Goal: Information Seeking & Learning: Learn about a topic

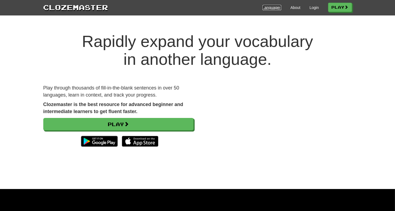
click at [272, 7] on link "Languages" at bounding box center [272, 7] width 19 height 5
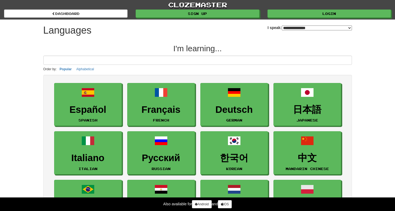
select select "*******"
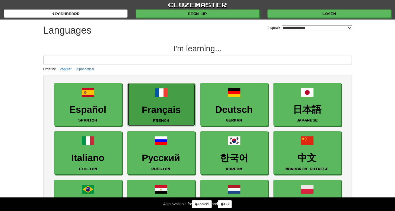
click at [155, 98] on span at bounding box center [161, 92] width 13 height 13
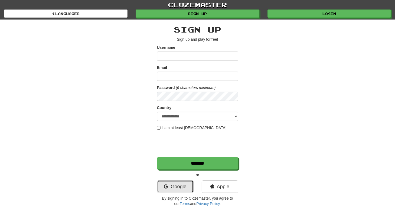
click at [187, 183] on link "Google" at bounding box center [175, 186] width 37 height 12
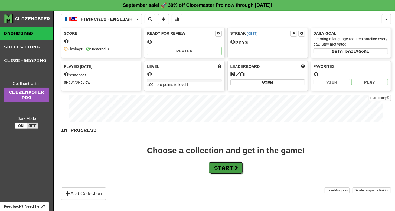
click at [230, 168] on button "Start" at bounding box center [226, 167] width 34 height 12
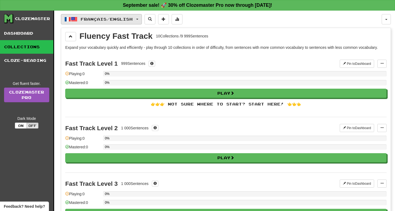
click at [142, 20] on button "Français / English" at bounding box center [101, 19] width 81 height 10
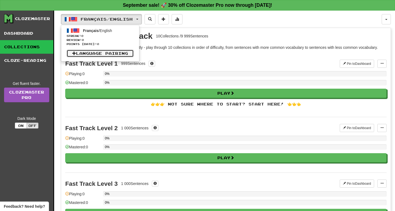
click at [123, 50] on link "Language Pairing" at bounding box center [100, 54] width 67 height 8
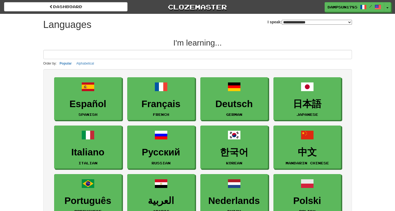
select select "*******"
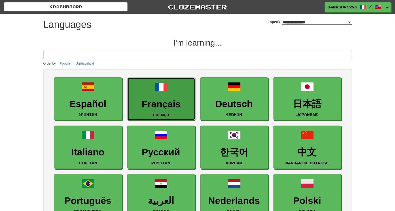
click at [167, 91] on span at bounding box center [161, 86] width 13 height 13
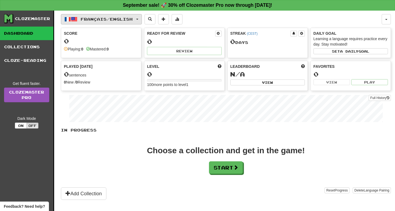
click at [139, 21] on button "Français / English" at bounding box center [101, 19] width 81 height 10
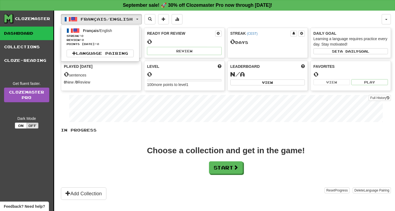
click at [208, 23] on div "Français / English Français / English Streak: 0 Review: 0 Points today: 0 Langu…" at bounding box center [221, 19] width 321 height 10
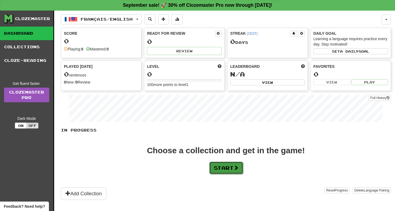
click at [236, 167] on span at bounding box center [236, 167] width 5 height 5
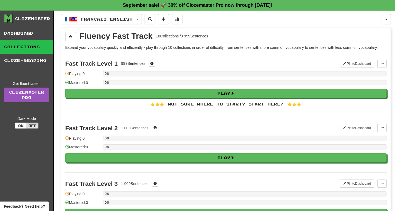
click at [233, 105] on div "👉👉👉 Not sure where to start? Start here! 👈👈👈" at bounding box center [225, 103] width 321 height 5
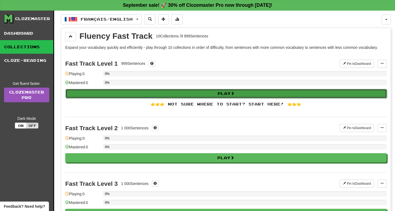
click at [217, 90] on button "Play" at bounding box center [226, 93] width 321 height 9
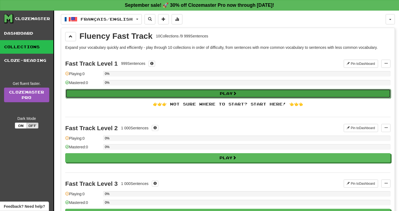
select select "**"
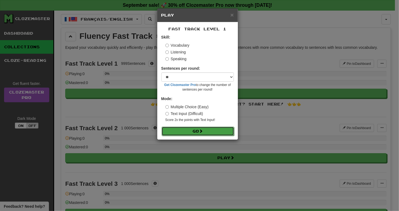
click at [193, 130] on button "Go" at bounding box center [198, 130] width 73 height 9
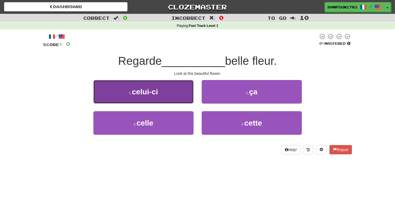
click at [175, 99] on button "1 . celui-ci" at bounding box center [143, 92] width 100 height 24
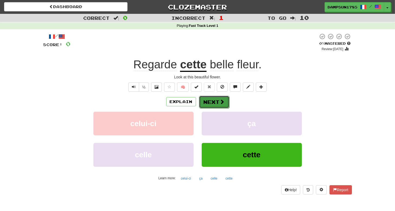
click at [217, 102] on button "Next" at bounding box center [214, 102] width 30 height 12
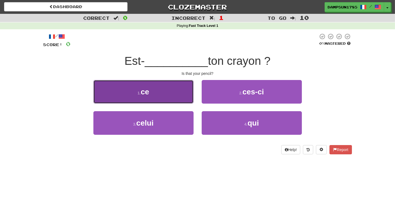
click at [170, 87] on button "1 . ce" at bounding box center [143, 92] width 100 height 24
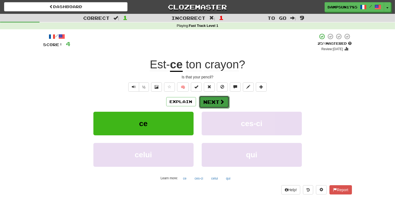
click at [215, 101] on button "Next" at bounding box center [214, 102] width 30 height 12
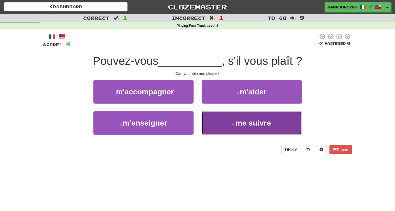
click at [219, 119] on button "4 . me suivre" at bounding box center [252, 123] width 100 height 24
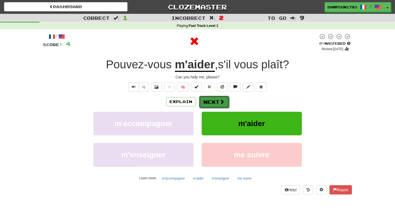
click at [218, 100] on button "Next" at bounding box center [214, 102] width 30 height 12
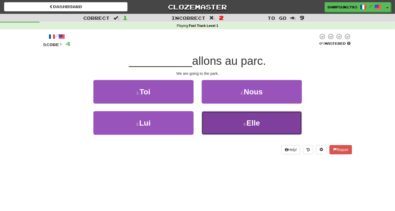
click at [213, 125] on button "4 . Elle" at bounding box center [252, 123] width 100 height 24
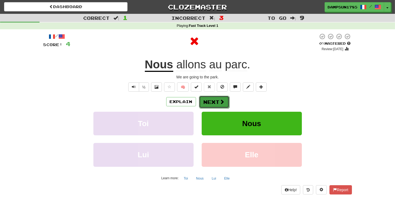
click at [215, 100] on button "Next" at bounding box center [214, 102] width 30 height 12
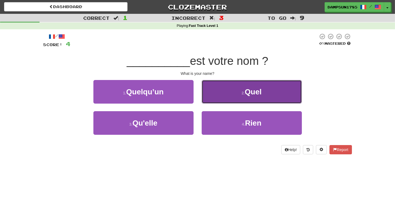
click at [227, 94] on button "2 . Quel" at bounding box center [252, 92] width 100 height 24
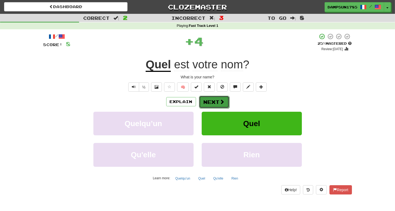
click at [214, 100] on button "Next" at bounding box center [214, 102] width 30 height 12
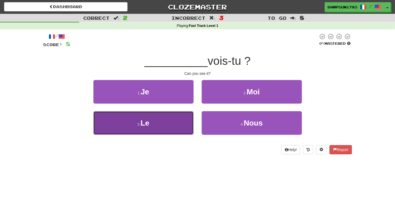
click at [173, 124] on button "3 . Le" at bounding box center [143, 123] width 100 height 24
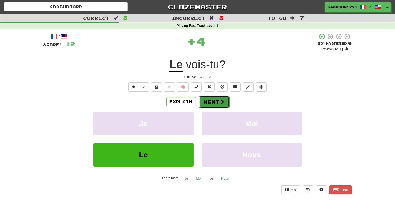
click at [220, 103] on span at bounding box center [222, 101] width 5 height 5
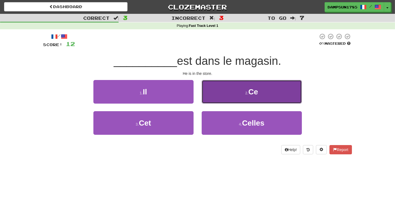
click at [228, 94] on button "2 . Ce" at bounding box center [252, 92] width 100 height 24
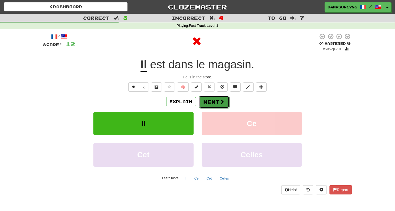
click at [212, 101] on button "Next" at bounding box center [214, 102] width 30 height 12
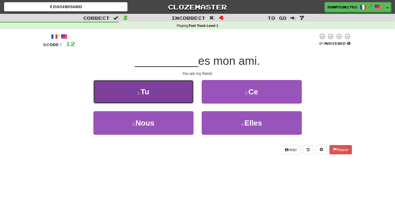
click at [159, 93] on button "1 . Tu" at bounding box center [143, 92] width 100 height 24
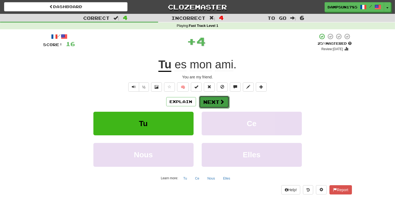
click at [215, 100] on button "Next" at bounding box center [214, 102] width 30 height 12
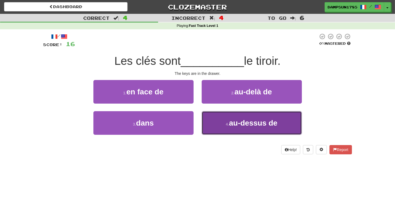
click at [233, 122] on span "au-dessus de" at bounding box center [253, 123] width 48 height 8
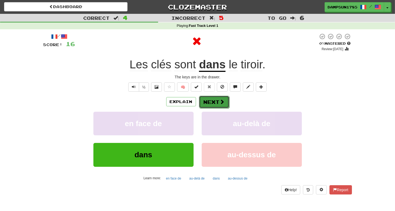
click at [220, 103] on span at bounding box center [222, 101] width 5 height 5
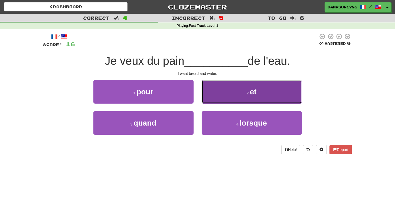
click at [208, 93] on button "2 . et" at bounding box center [252, 92] width 100 height 24
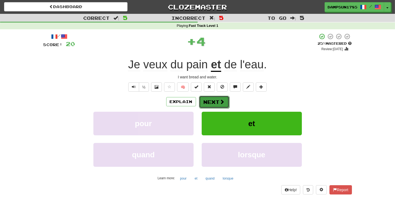
click at [211, 103] on button "Next" at bounding box center [214, 102] width 30 height 12
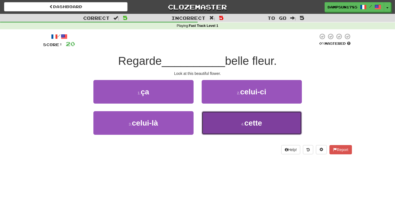
click at [213, 125] on button "4 . cette" at bounding box center [252, 123] width 100 height 24
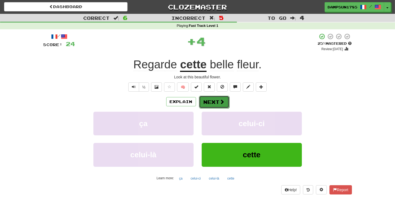
click at [215, 101] on button "Next" at bounding box center [214, 102] width 30 height 12
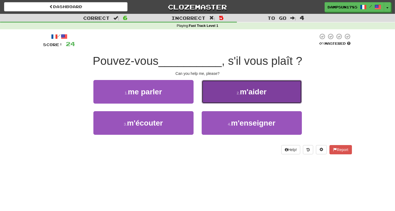
click at [218, 94] on button "2 . m'aider" at bounding box center [252, 92] width 100 height 24
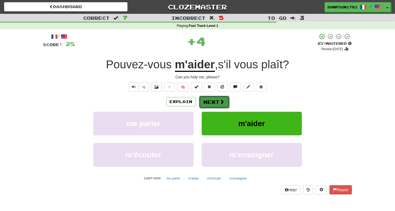
click at [211, 100] on button "Next" at bounding box center [214, 102] width 30 height 12
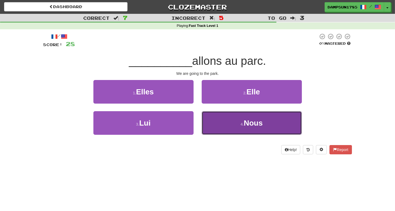
click at [224, 115] on button "4 . Nous" at bounding box center [252, 123] width 100 height 24
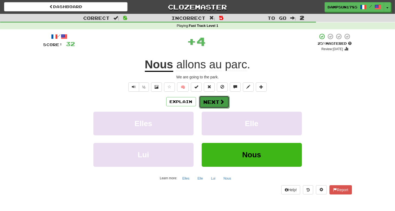
click at [218, 102] on button "Next" at bounding box center [214, 102] width 30 height 12
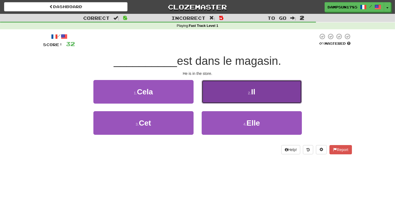
click at [221, 99] on button "2 . Il" at bounding box center [252, 92] width 100 height 24
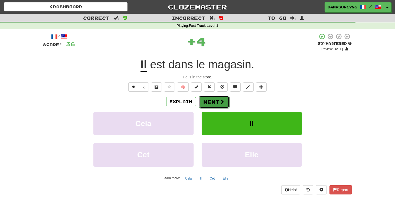
click at [217, 105] on button "Next" at bounding box center [214, 102] width 30 height 12
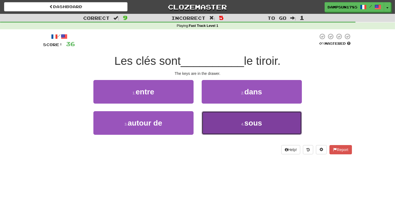
click at [241, 125] on small "4 ." at bounding box center [242, 124] width 3 height 4
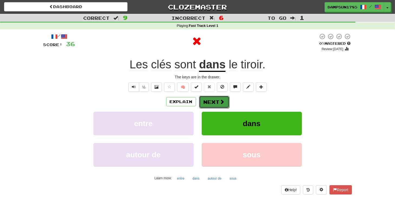
click at [222, 100] on span at bounding box center [222, 101] width 5 height 5
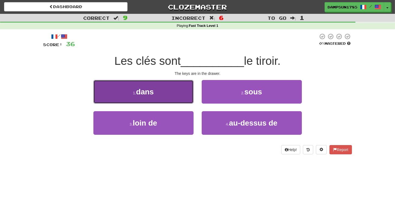
click at [176, 90] on button "1 . dans" at bounding box center [143, 92] width 100 height 24
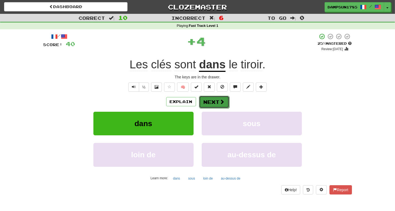
click at [217, 105] on button "Next" at bounding box center [214, 102] width 30 height 12
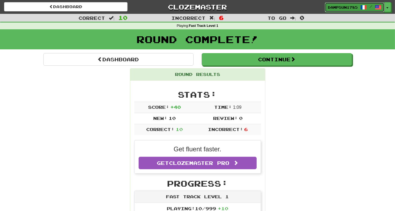
click at [342, 5] on span "DampSun1785" at bounding box center [343, 7] width 30 height 5
